Goal: Check status: Check status

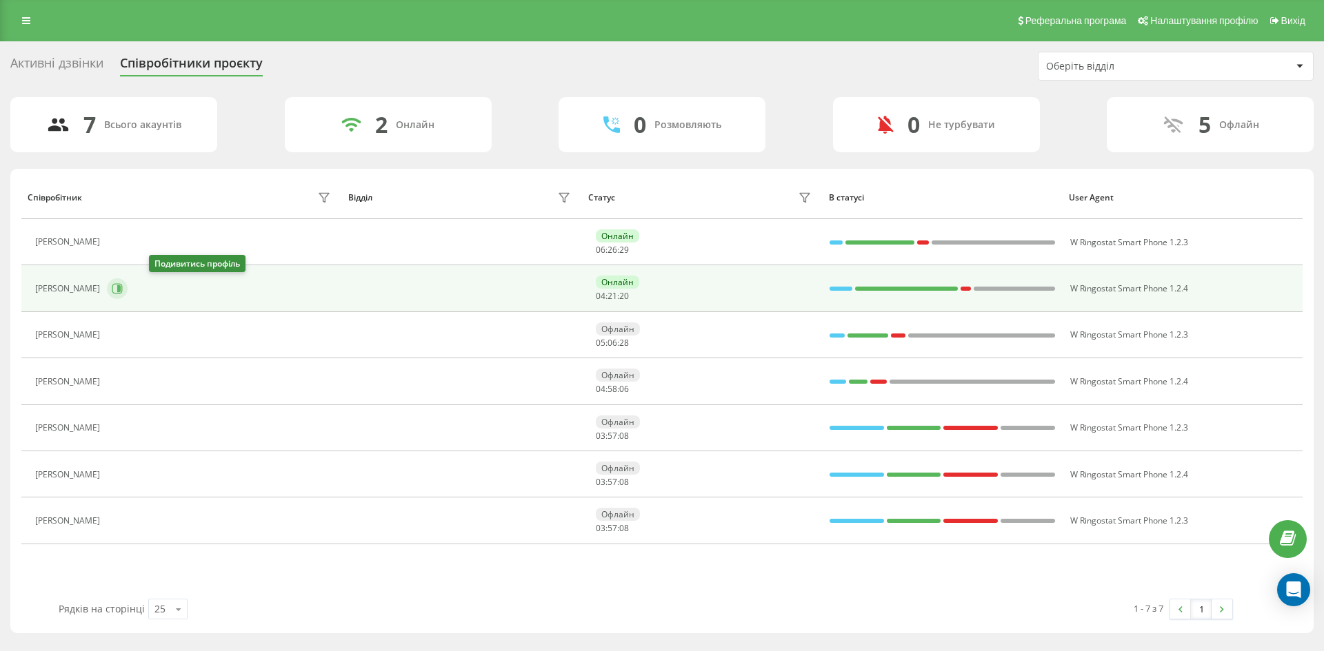
click at [123, 288] on icon at bounding box center [117, 289] width 10 height 10
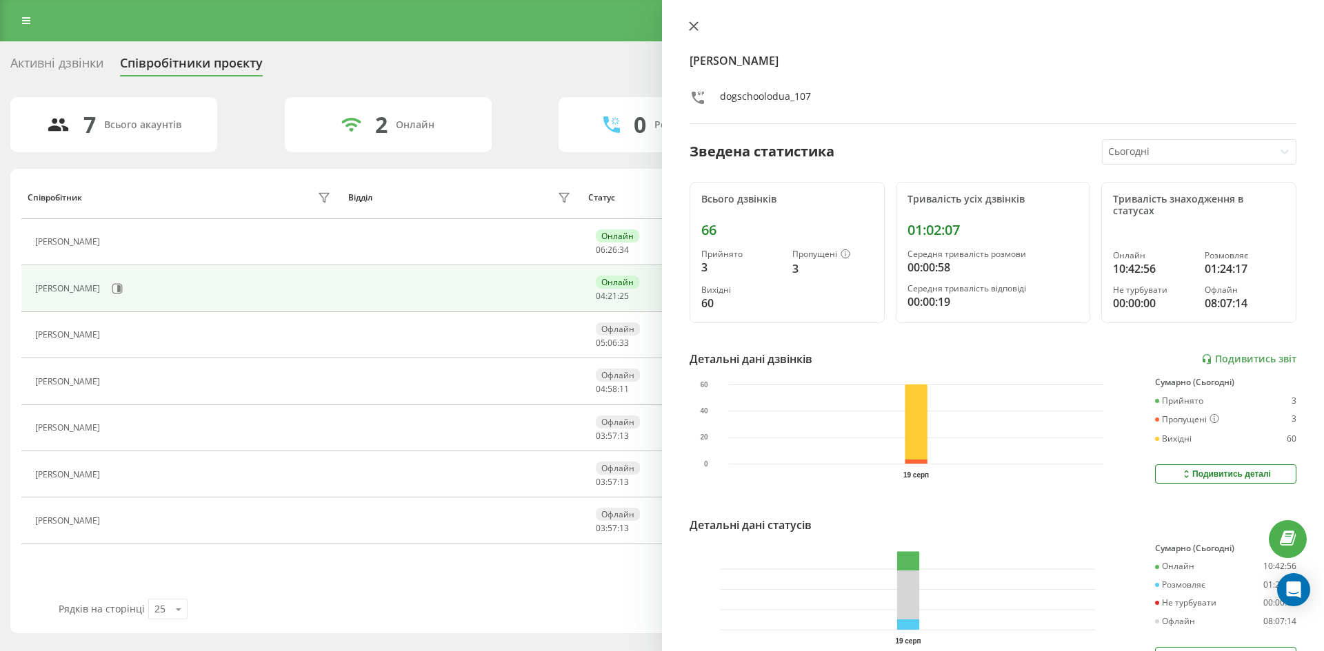
click at [691, 28] on icon at bounding box center [693, 26] width 8 height 8
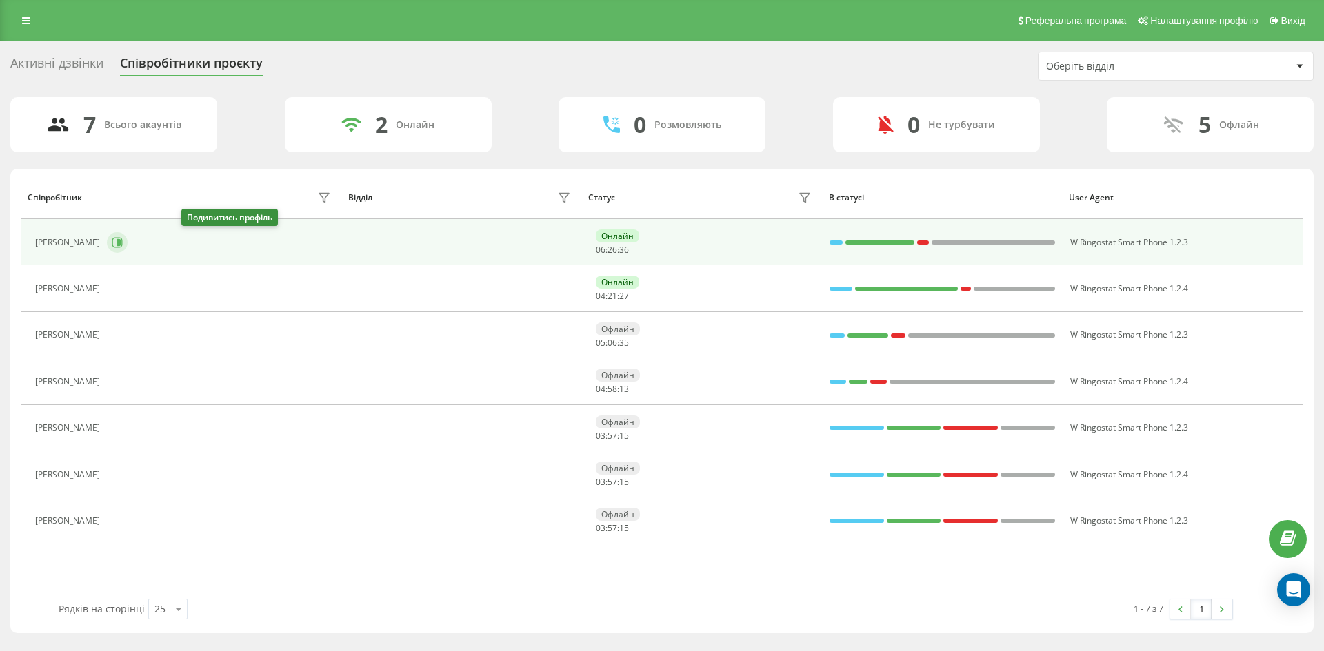
click at [128, 249] on button at bounding box center [117, 242] width 21 height 21
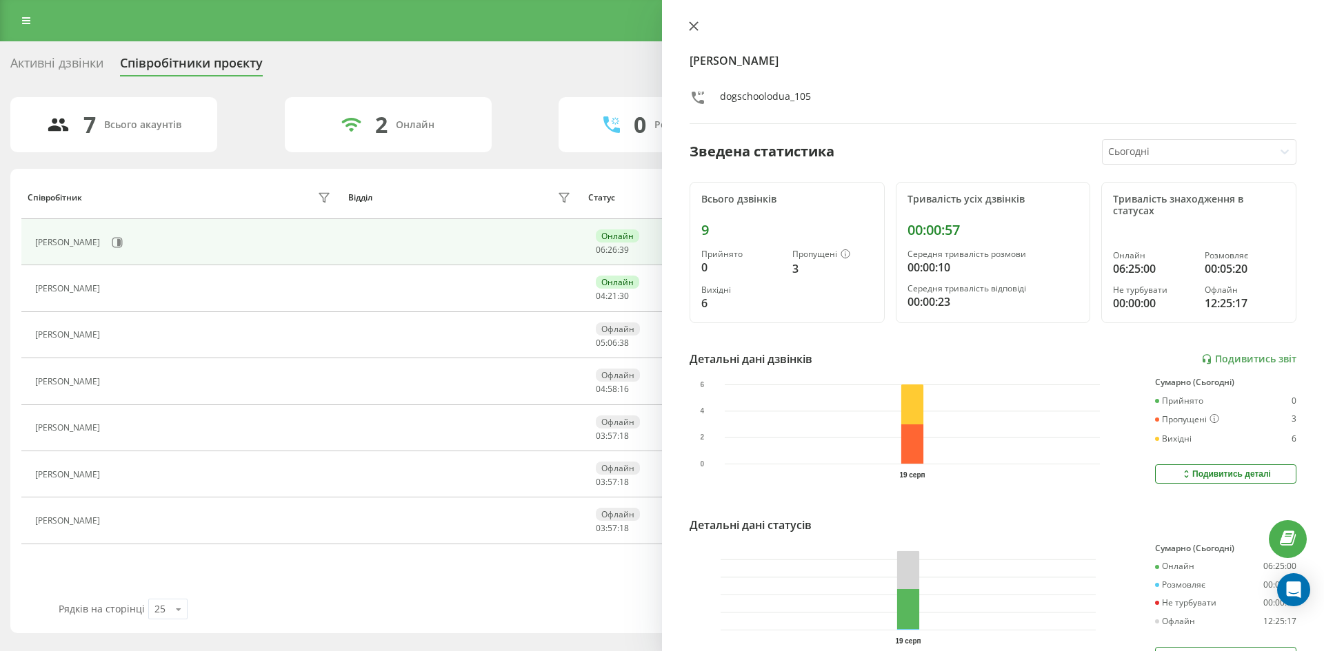
click at [693, 24] on icon at bounding box center [694, 26] width 10 height 10
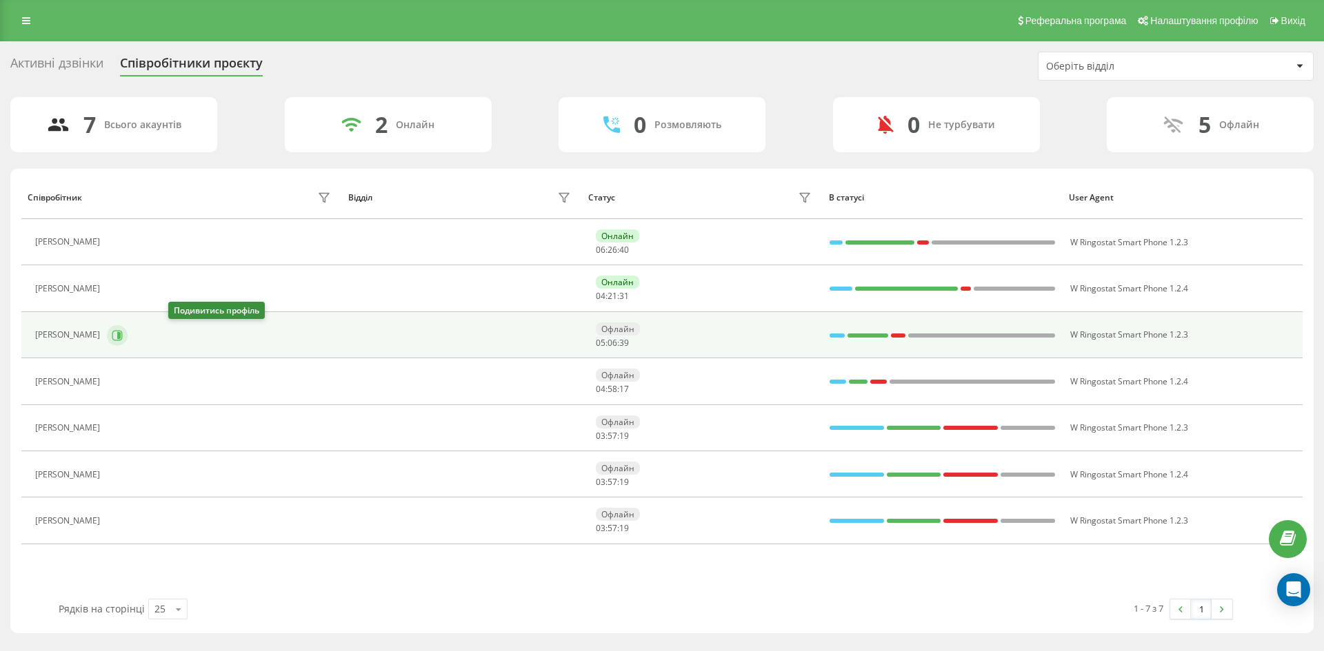
click at [128, 332] on button at bounding box center [117, 335] width 21 height 21
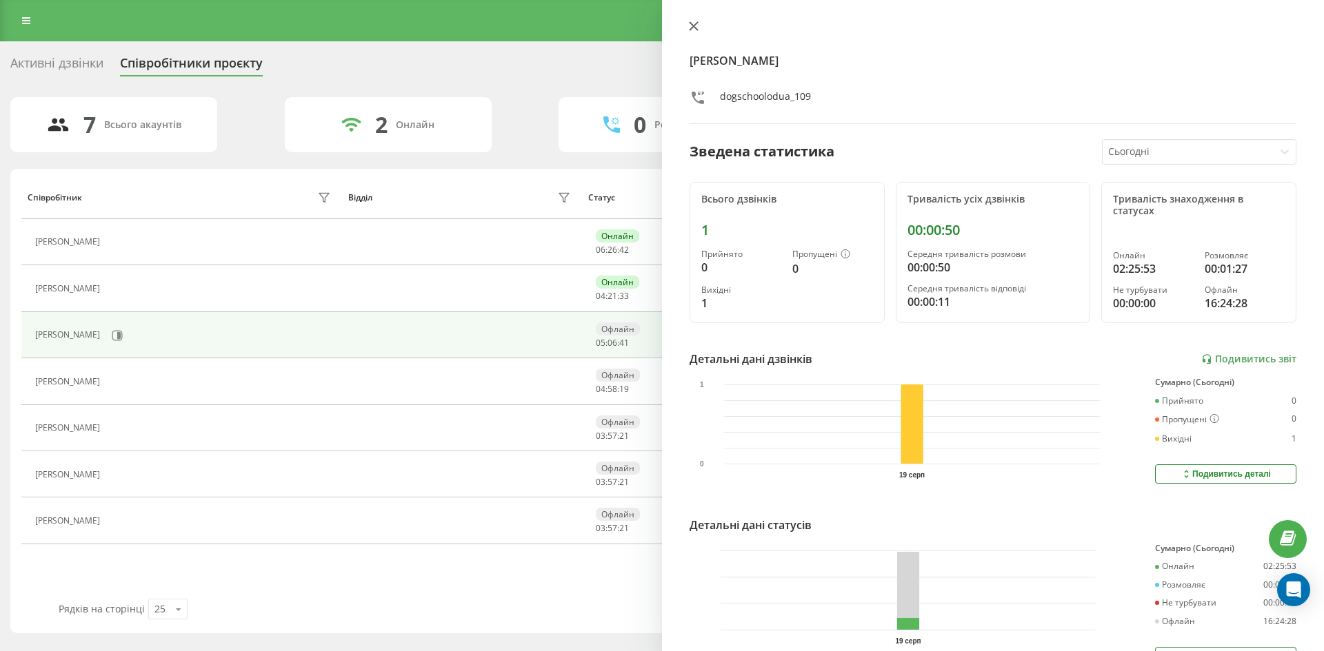
click at [691, 26] on icon at bounding box center [694, 26] width 10 height 10
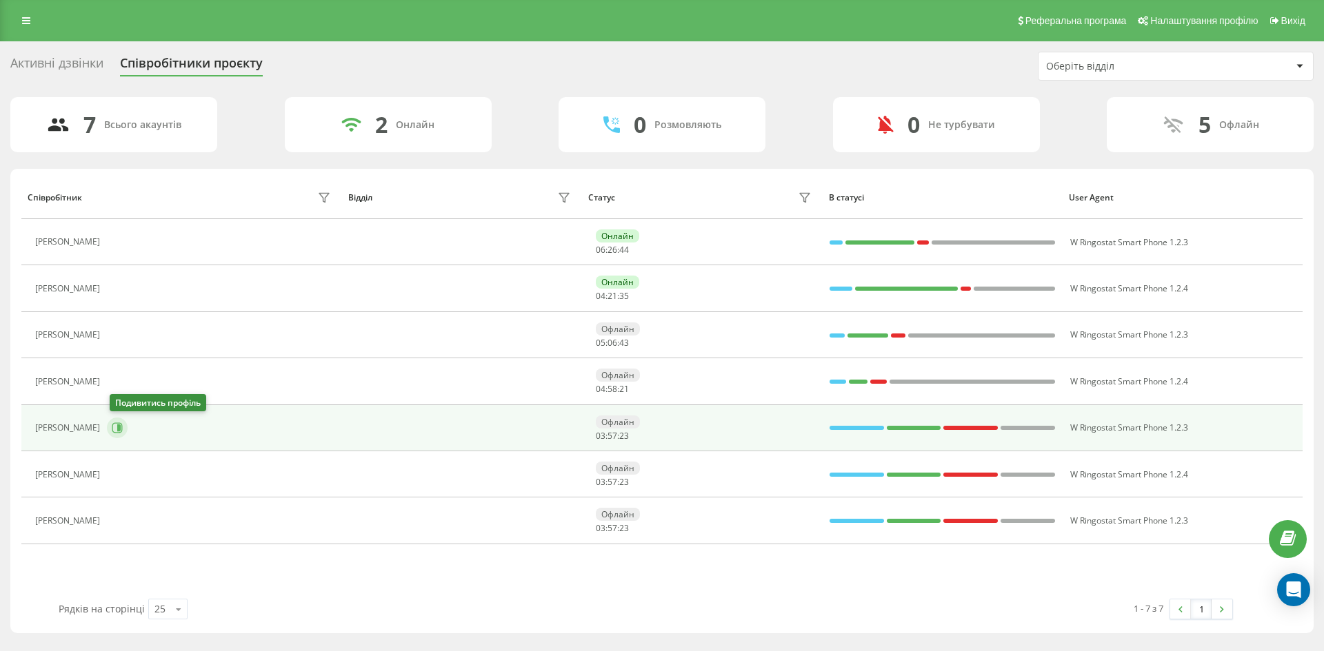
click at [119, 419] on button at bounding box center [117, 428] width 21 height 21
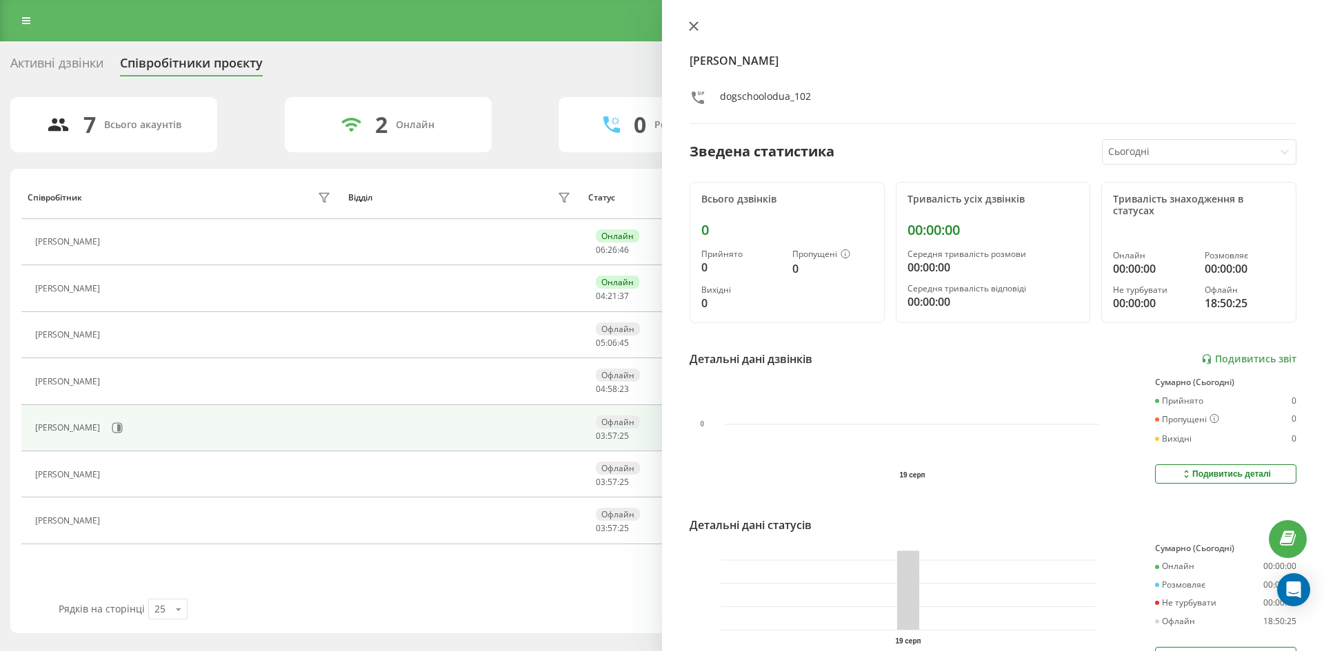
click at [689, 28] on icon at bounding box center [694, 26] width 10 height 10
